Goal: Task Accomplishment & Management: Use online tool/utility

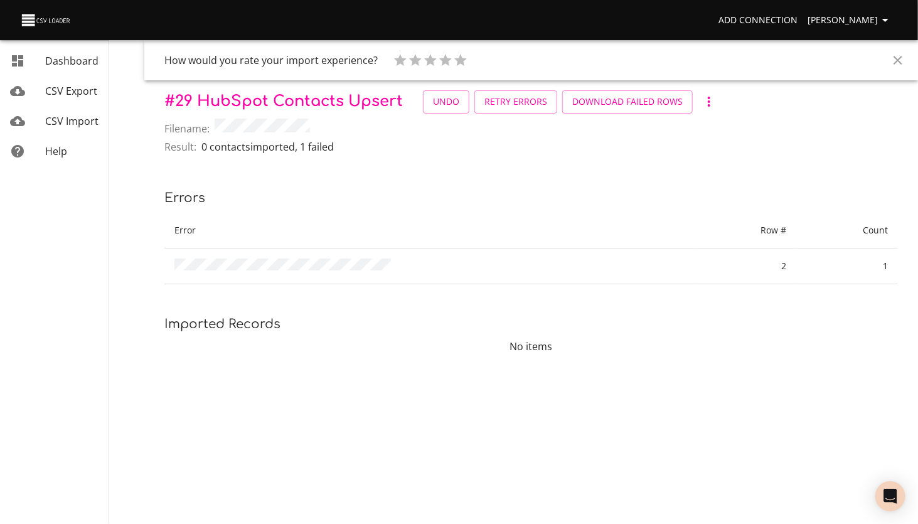
click at [62, 118] on span "CSV Import" at bounding box center [71, 121] width 53 height 14
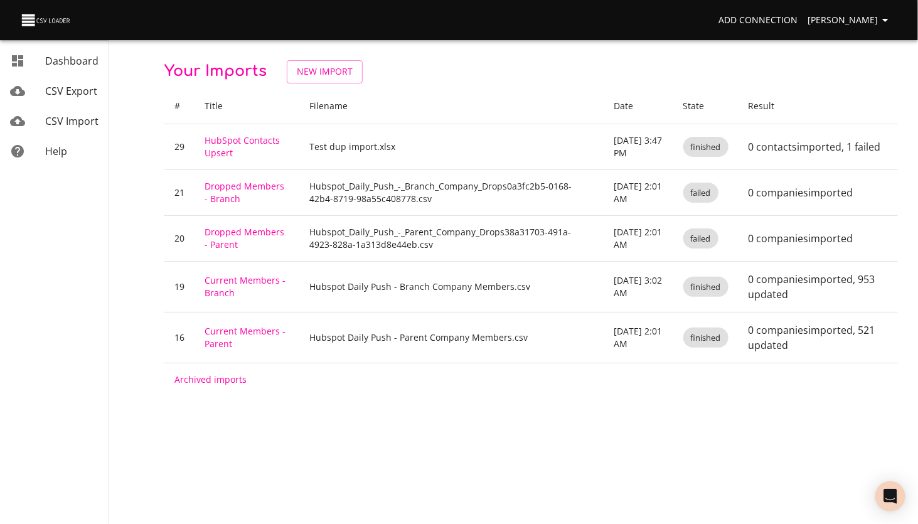
click at [228, 140] on link "HubSpot Contacts Upsert" at bounding box center [242, 146] width 75 height 24
